Goal: Transaction & Acquisition: Purchase product/service

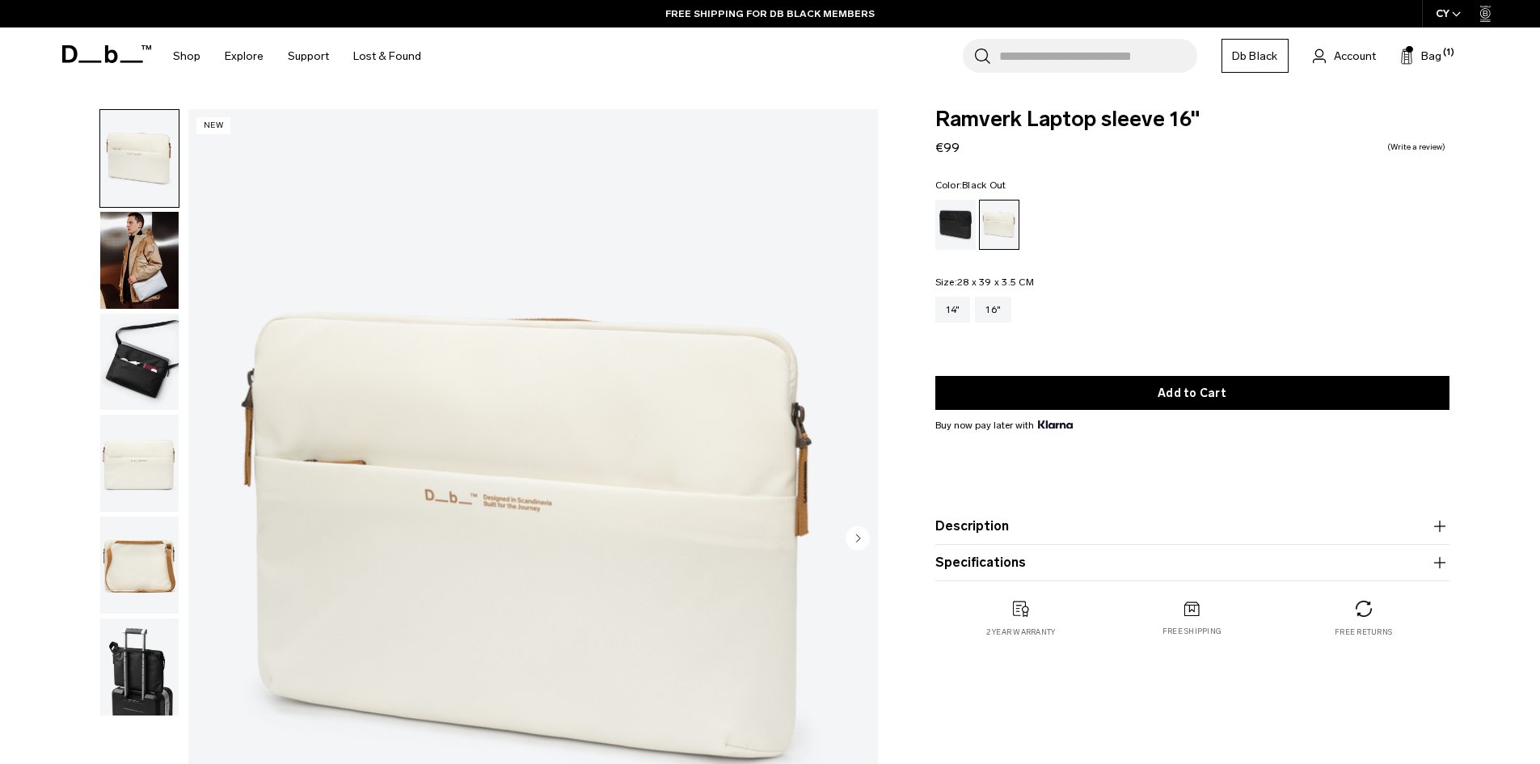
click at [961, 225] on div "Black Out" at bounding box center [956, 225] width 41 height 50
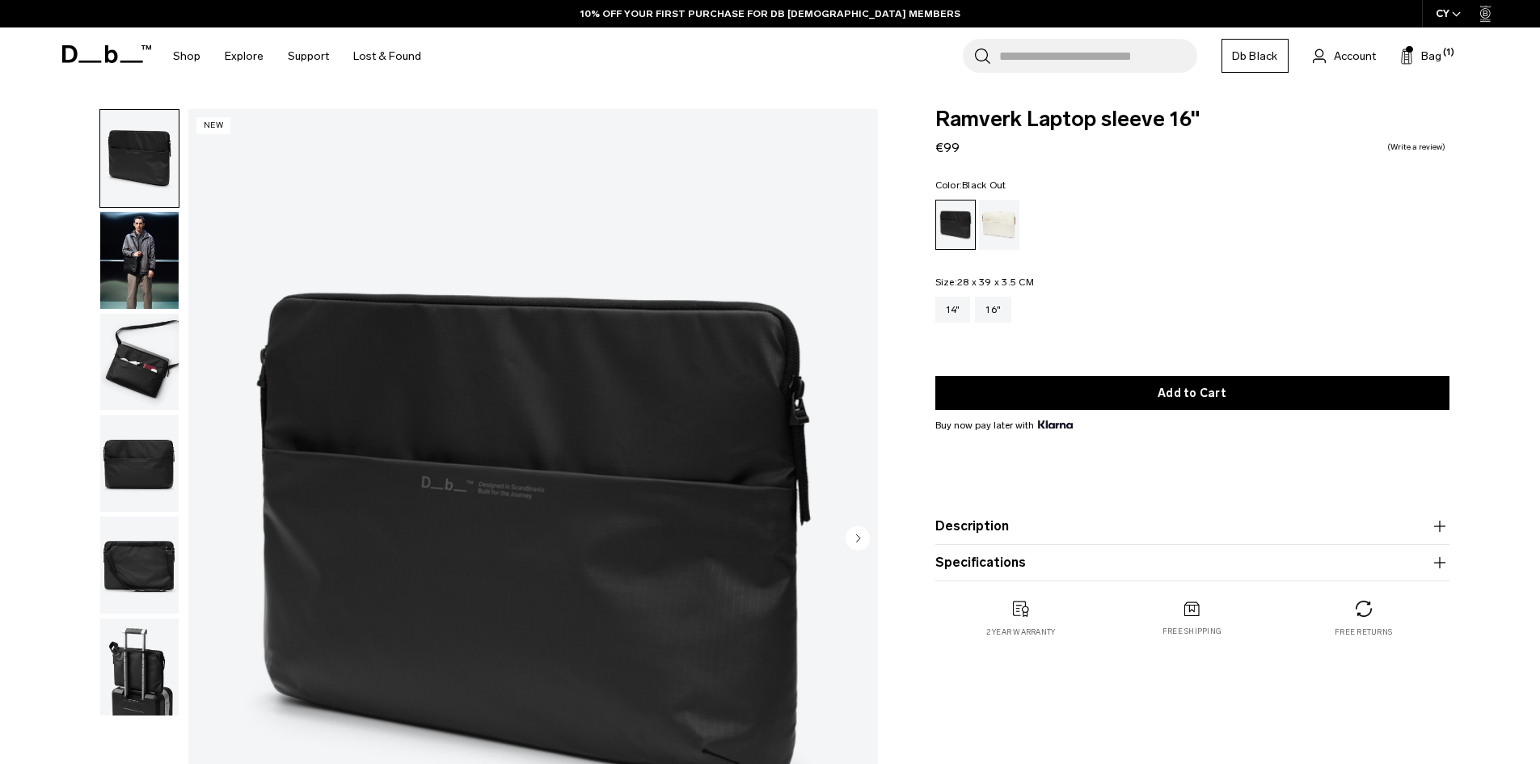
click at [960, 221] on div "Black Out" at bounding box center [956, 225] width 40 height 49
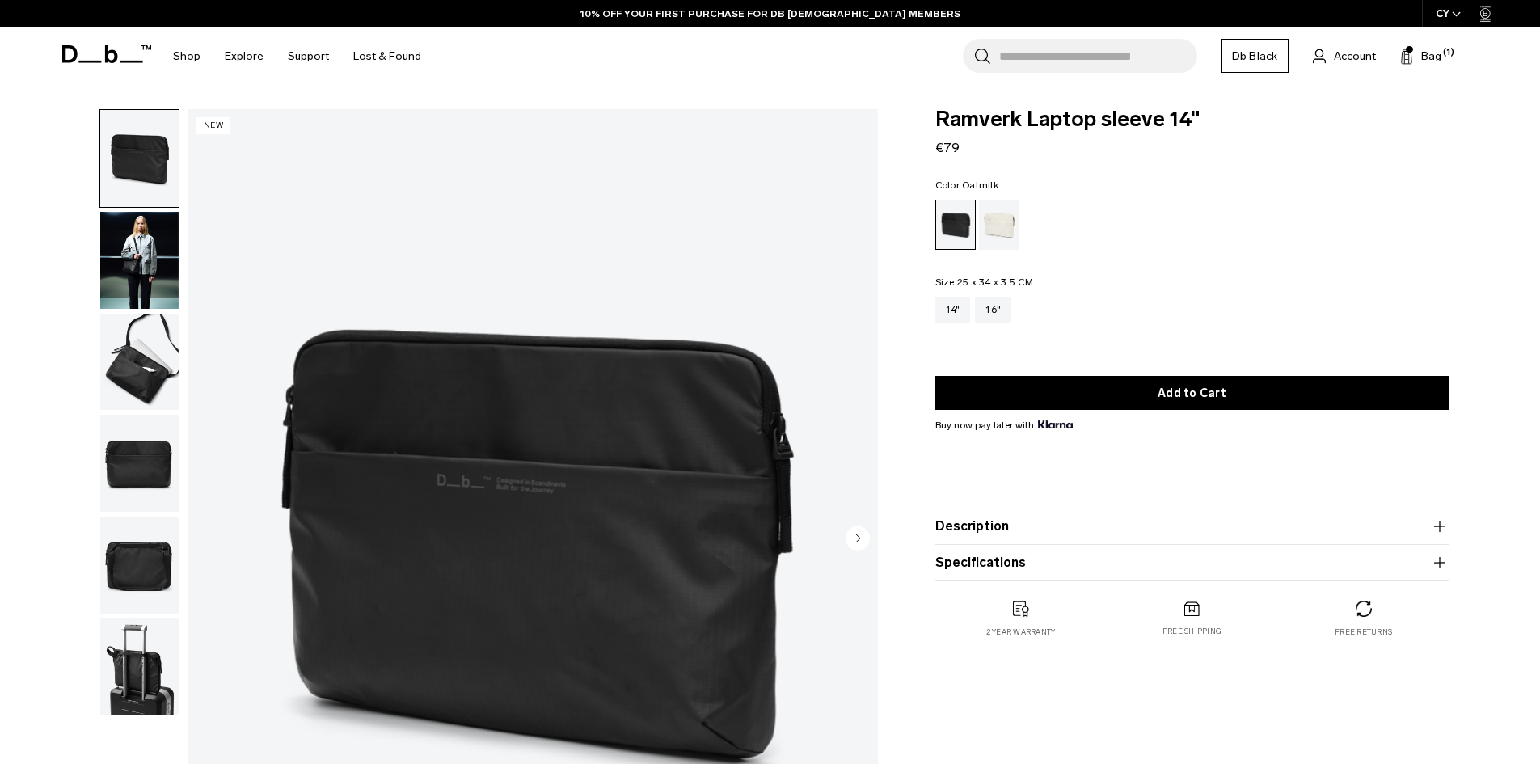
drag, startPoint x: 999, startPoint y: 224, endPoint x: 1283, endPoint y: 231, distance: 283.9
click at [1000, 223] on div "Oatmilk" at bounding box center [999, 225] width 41 height 50
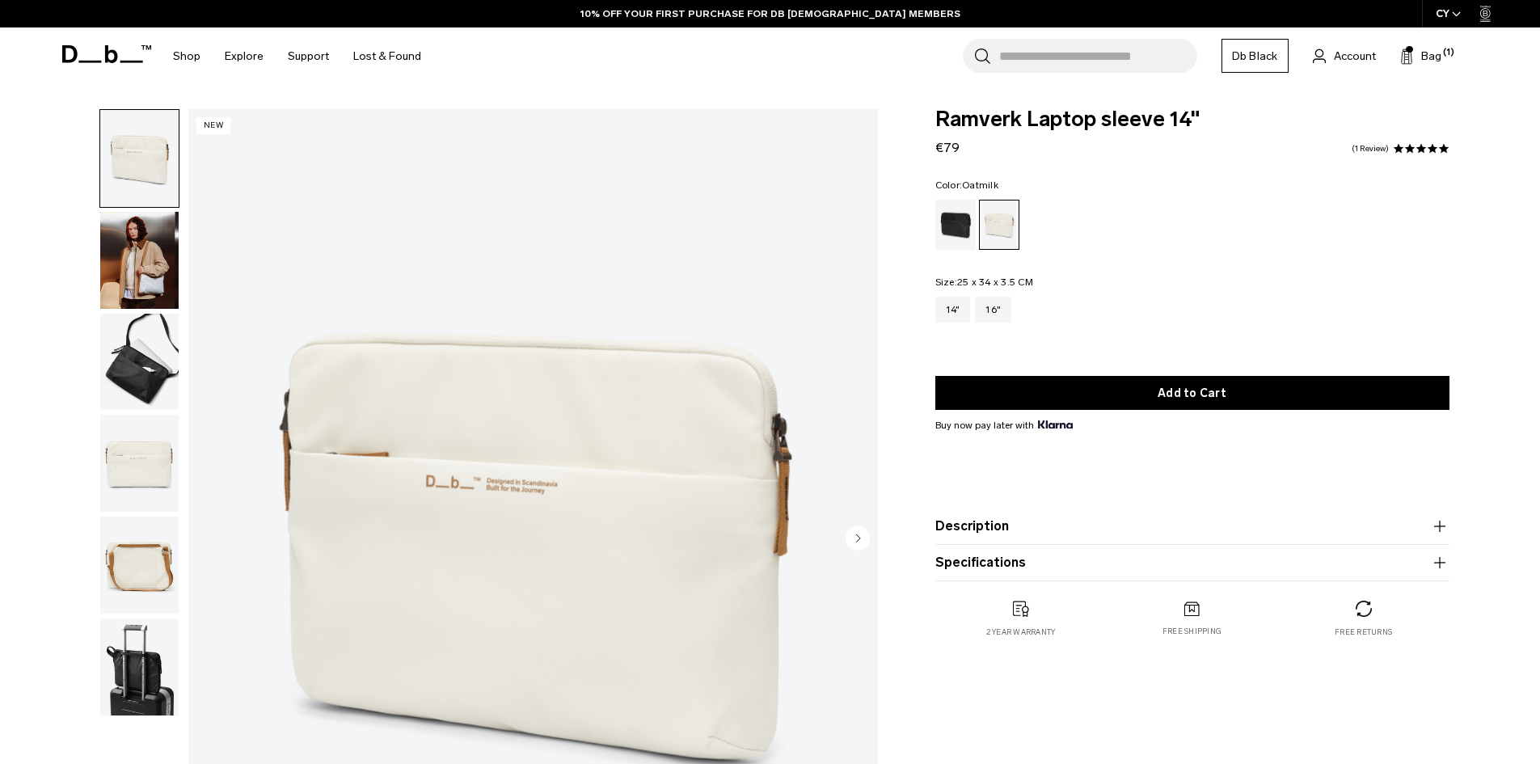
click at [142, 663] on img "button" at bounding box center [139, 667] width 78 height 97
